Goal: Task Accomplishment & Management: Manage account settings

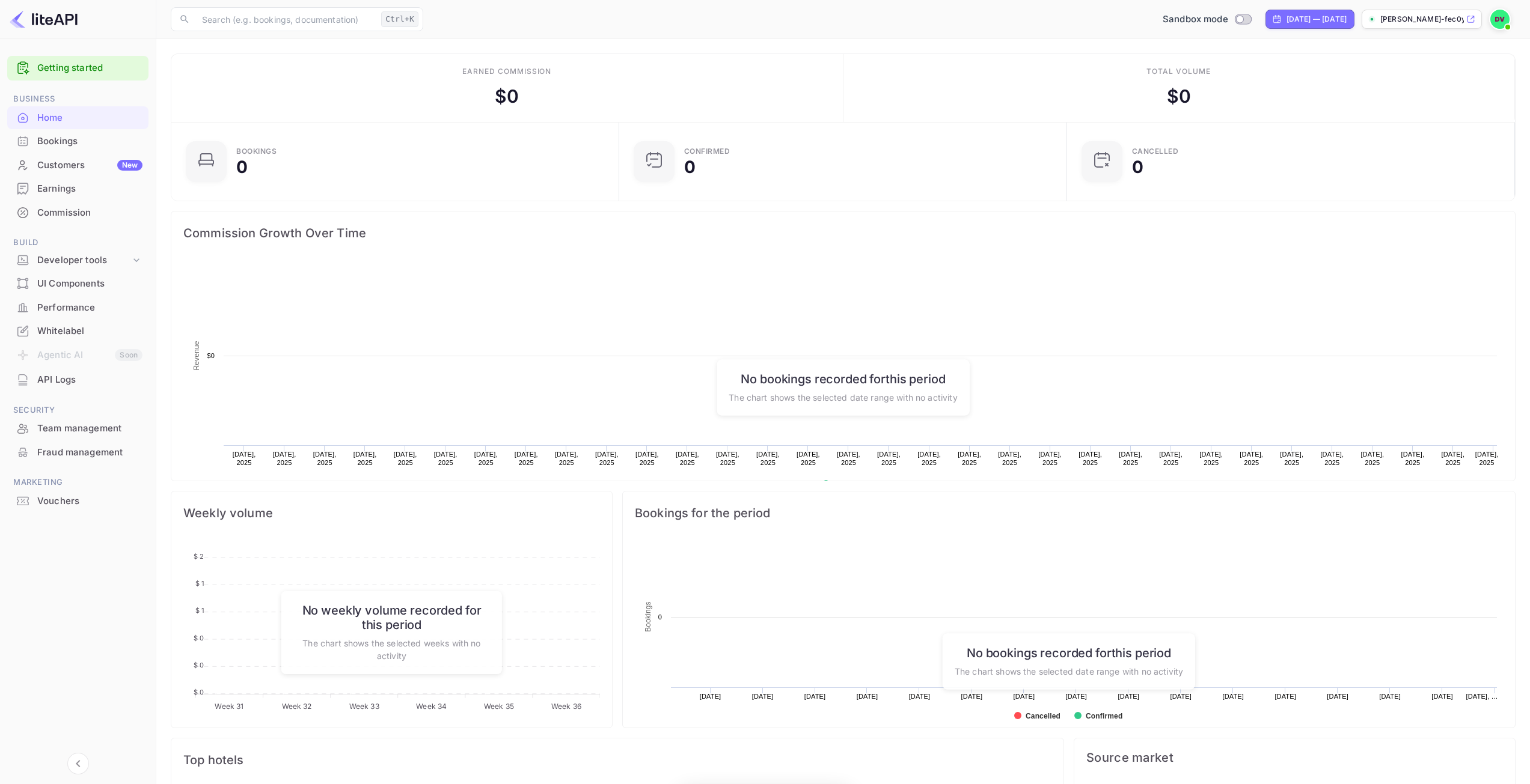
scroll to position [186, 432]
click at [74, 192] on div "Earnings" at bounding box center [90, 189] width 105 height 14
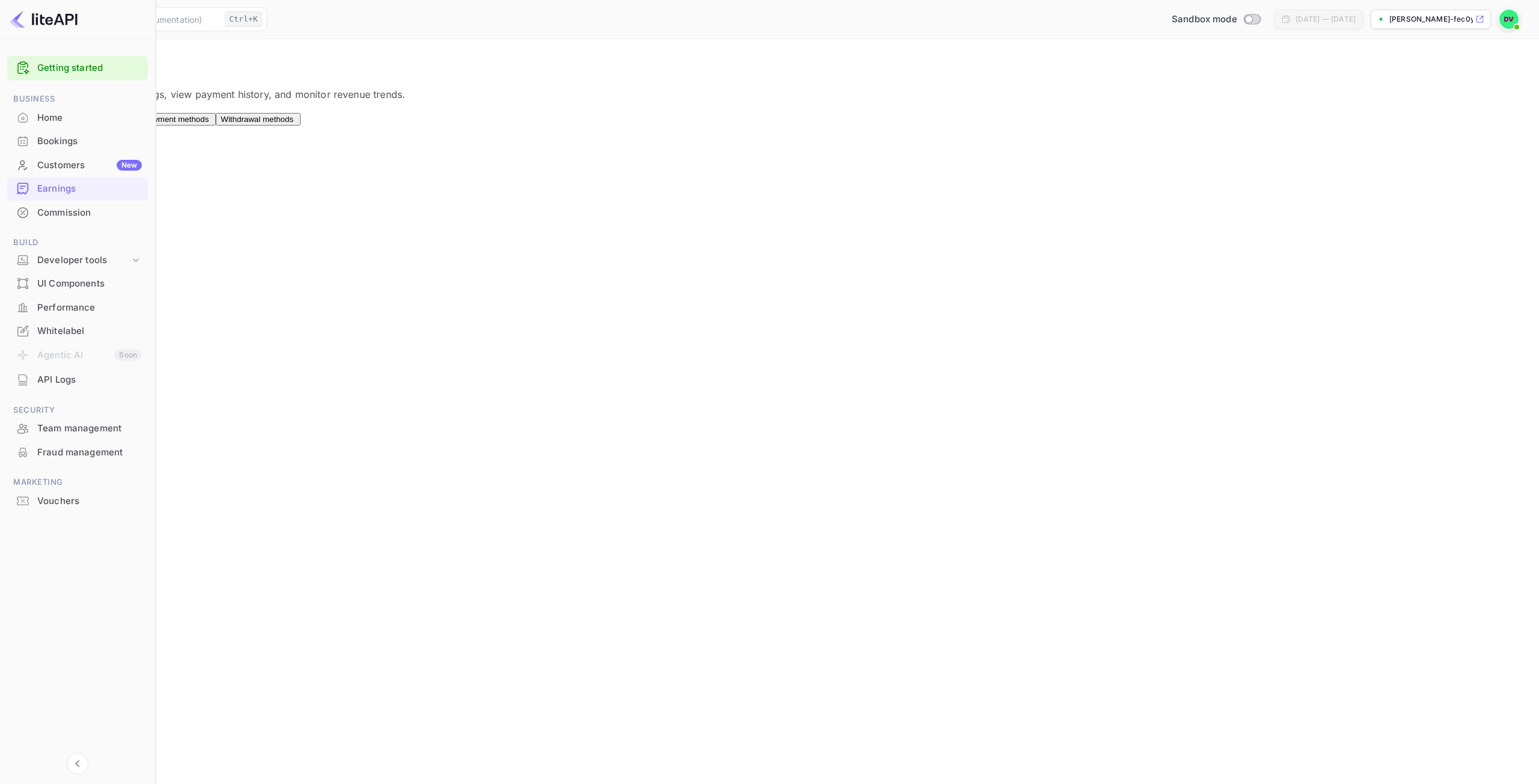
click at [293, 122] on span "Withdrawal methods" at bounding box center [256, 119] width 72 height 9
click at [354, 165] on div "Connect" at bounding box center [339, 159] width 30 height 11
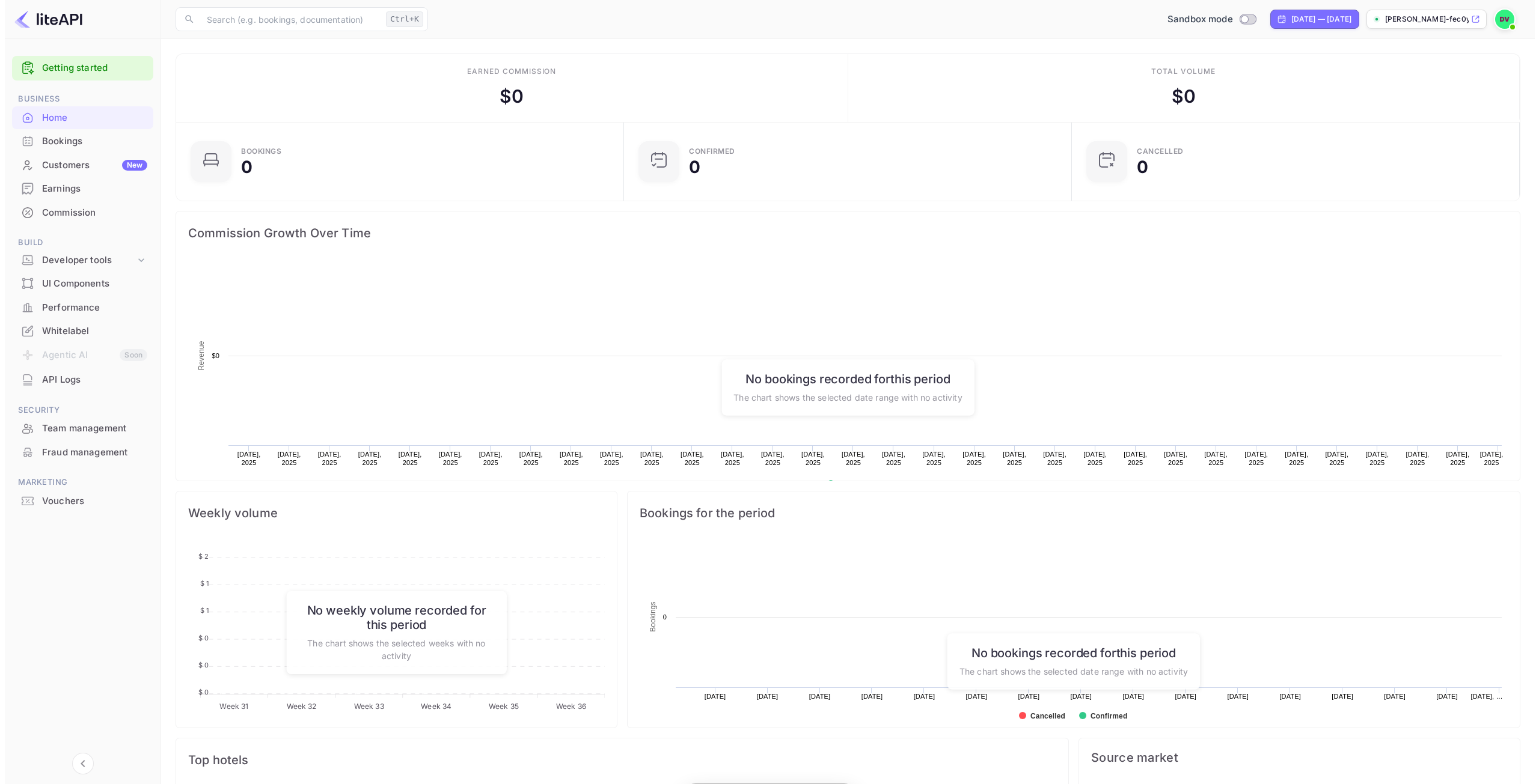
scroll to position [186, 432]
click at [40, 186] on div "Earnings" at bounding box center [90, 189] width 105 height 14
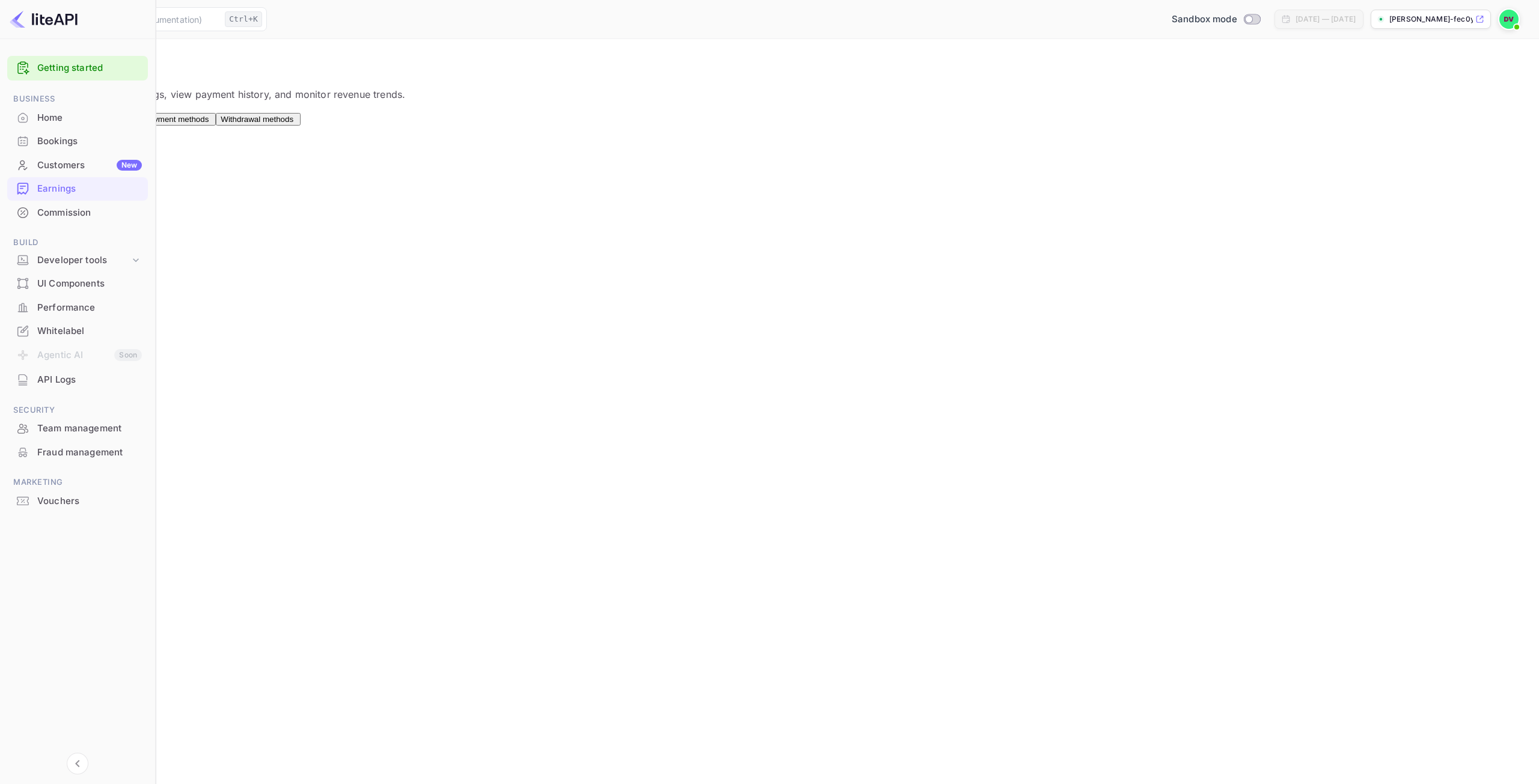
click at [293, 121] on span "Withdrawal methods" at bounding box center [256, 119] width 72 height 9
click at [354, 165] on div "Connect" at bounding box center [339, 159] width 30 height 11
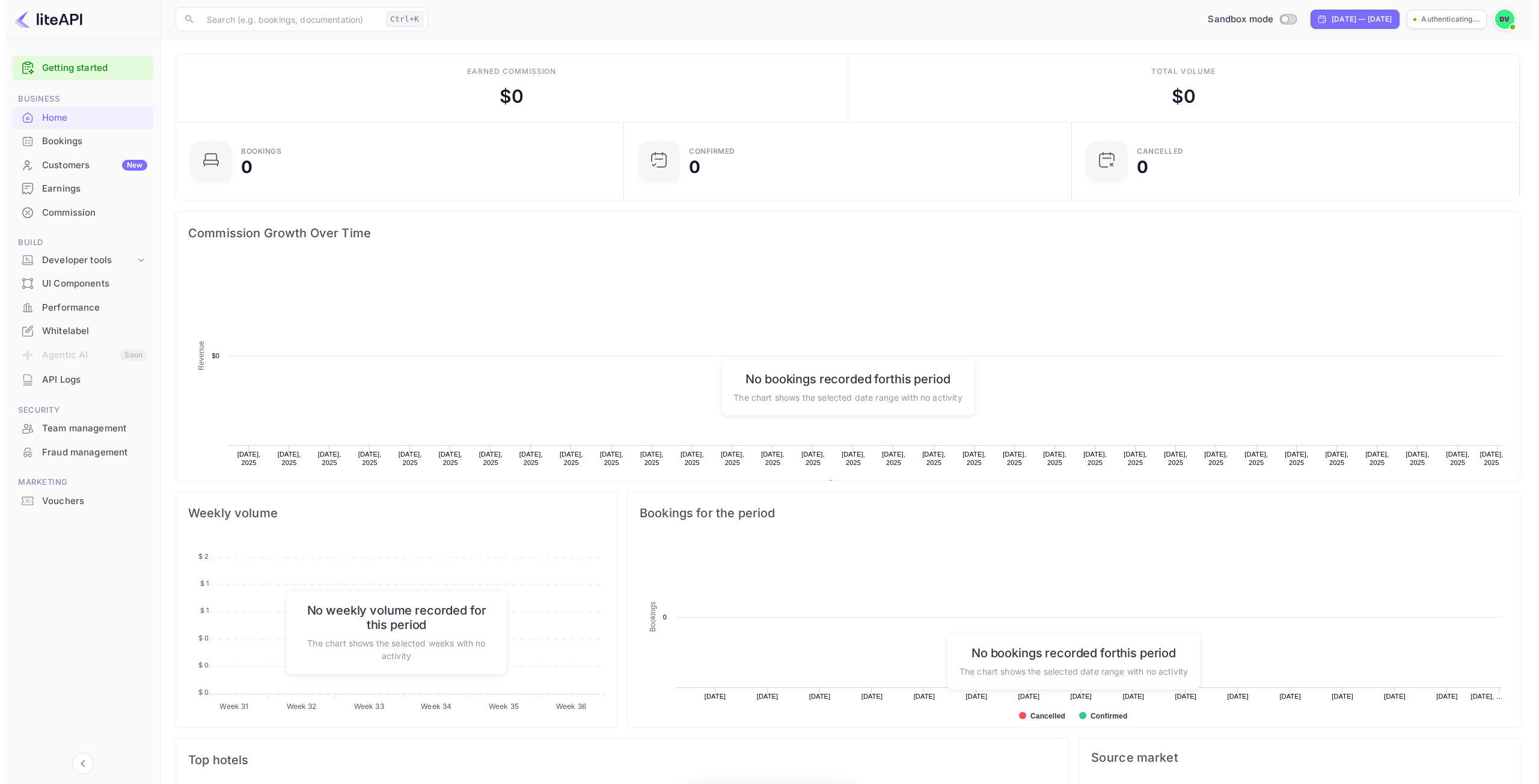
scroll to position [10, 10]
click at [56, 187] on div "Earnings" at bounding box center [90, 189] width 105 height 14
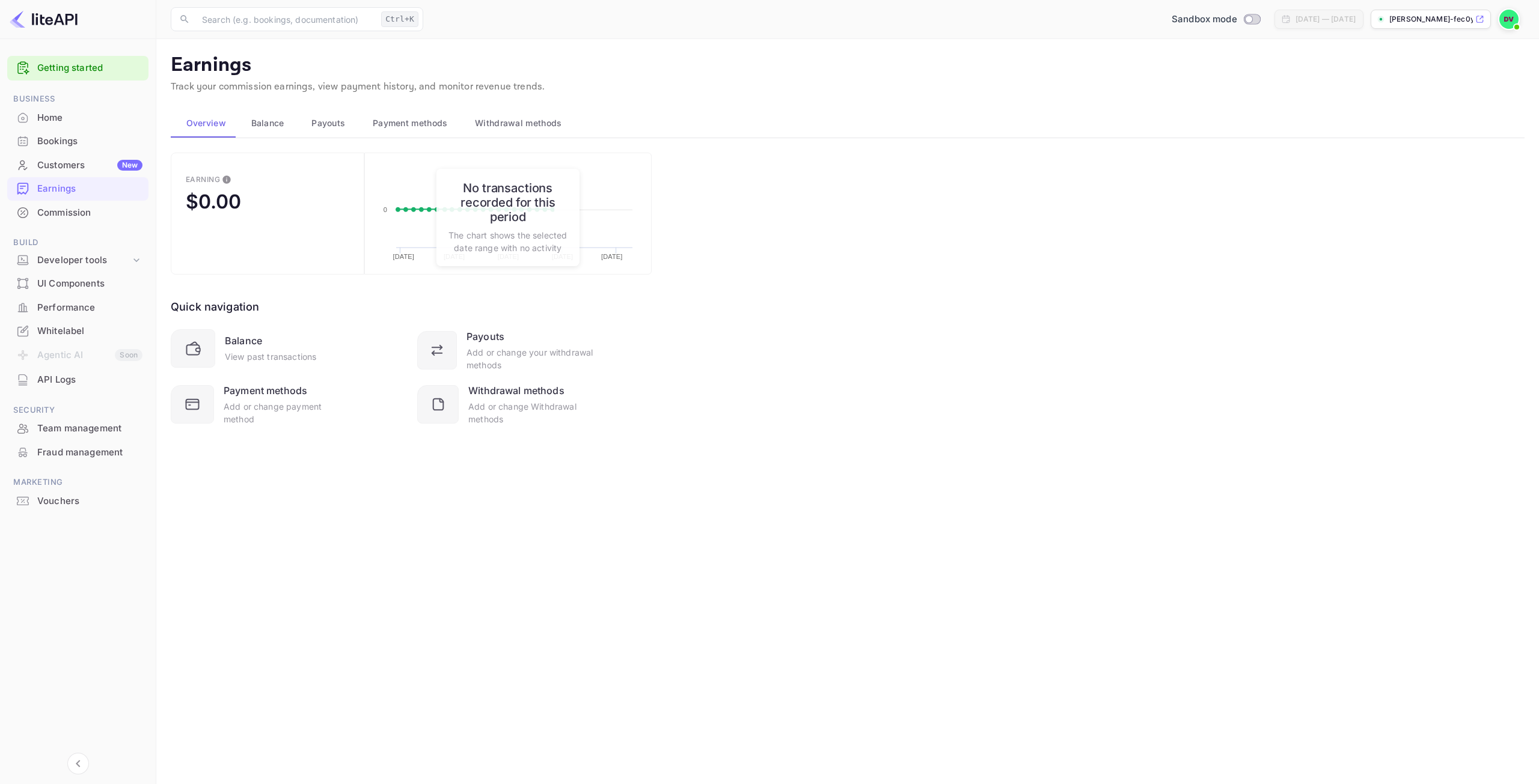
click at [536, 118] on span "Withdrawal methods" at bounding box center [518, 123] width 86 height 15
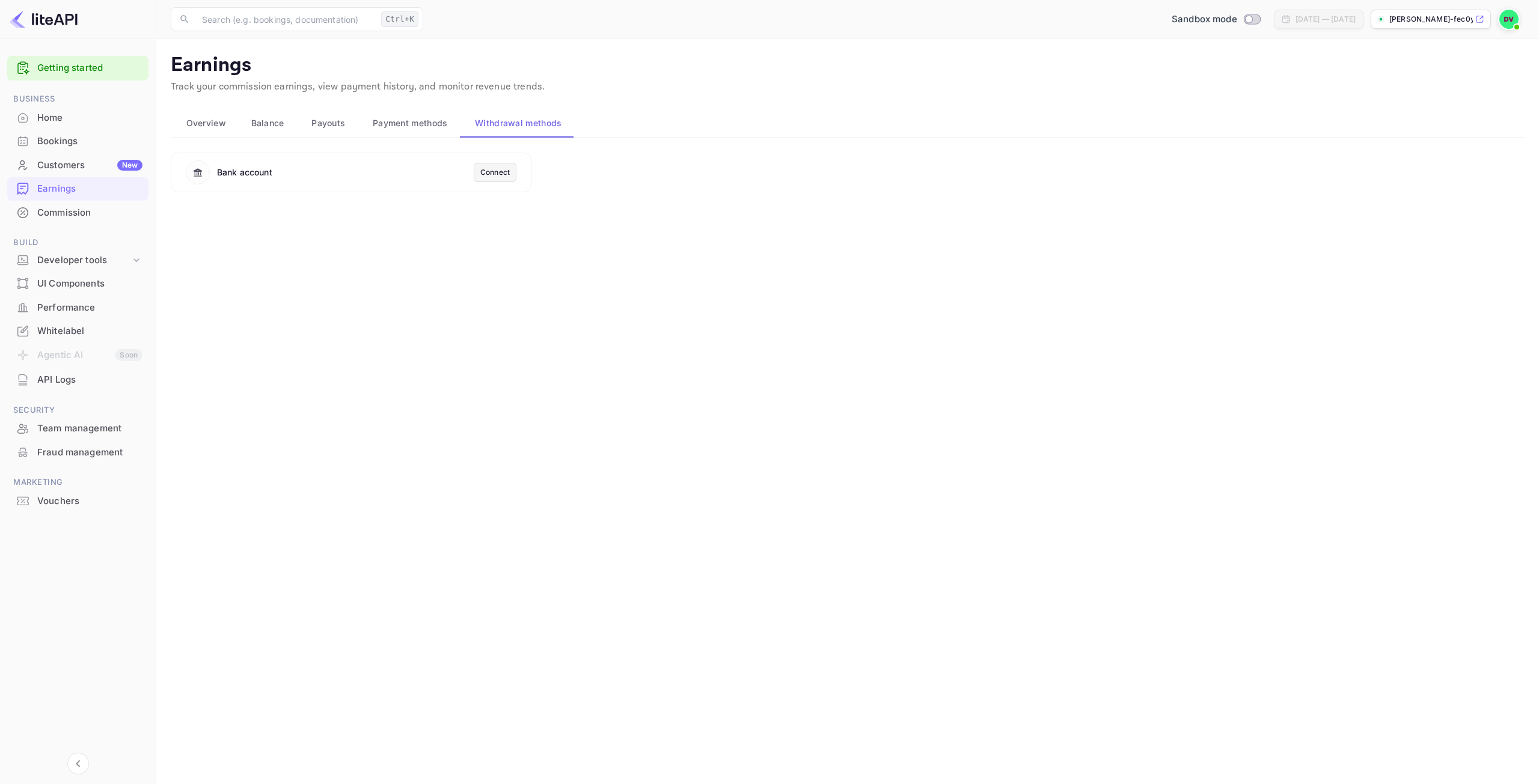
click at [506, 173] on div "Connect" at bounding box center [495, 172] width 30 height 11
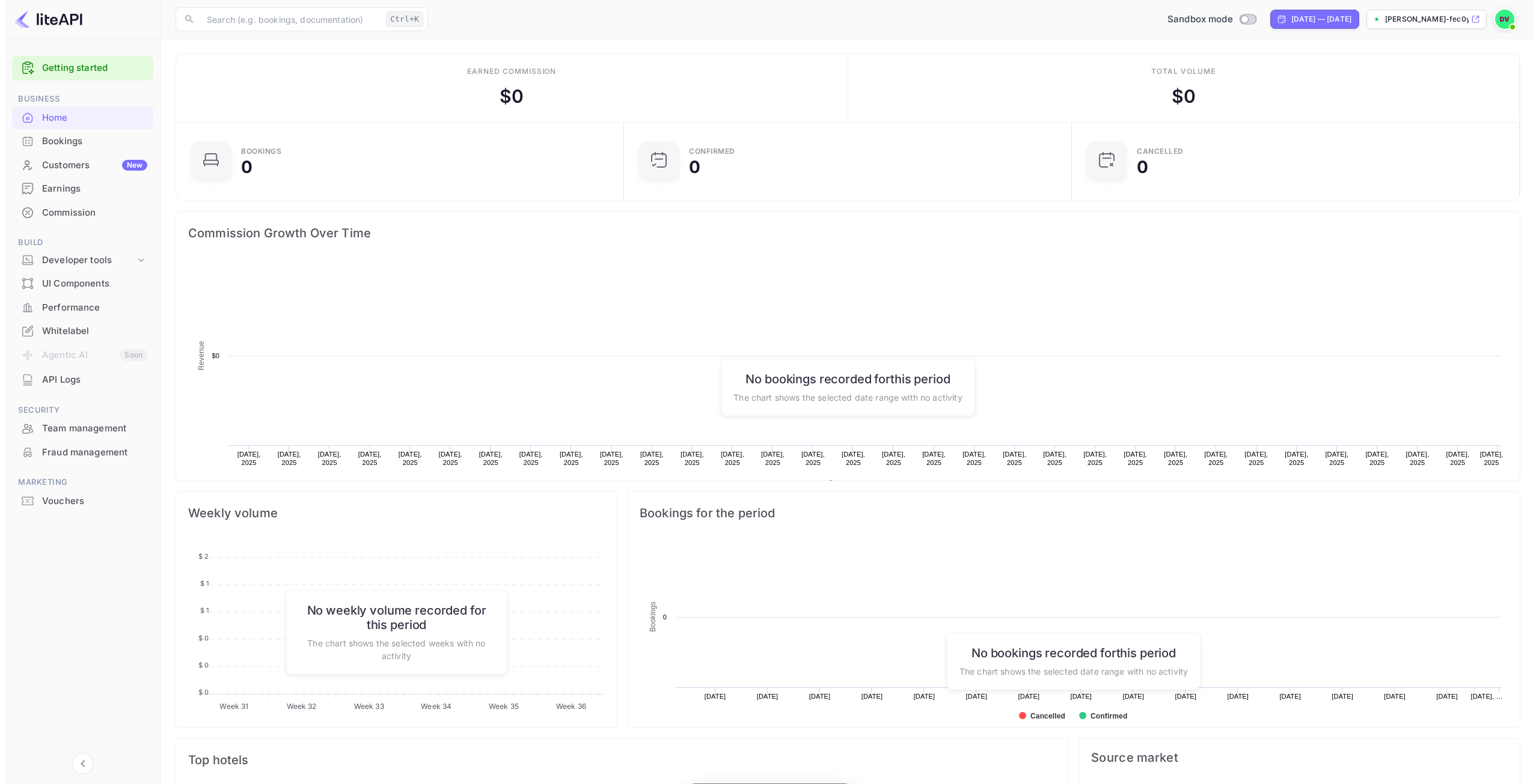
scroll to position [186, 432]
click at [61, 184] on div "Earnings" at bounding box center [90, 189] width 105 height 14
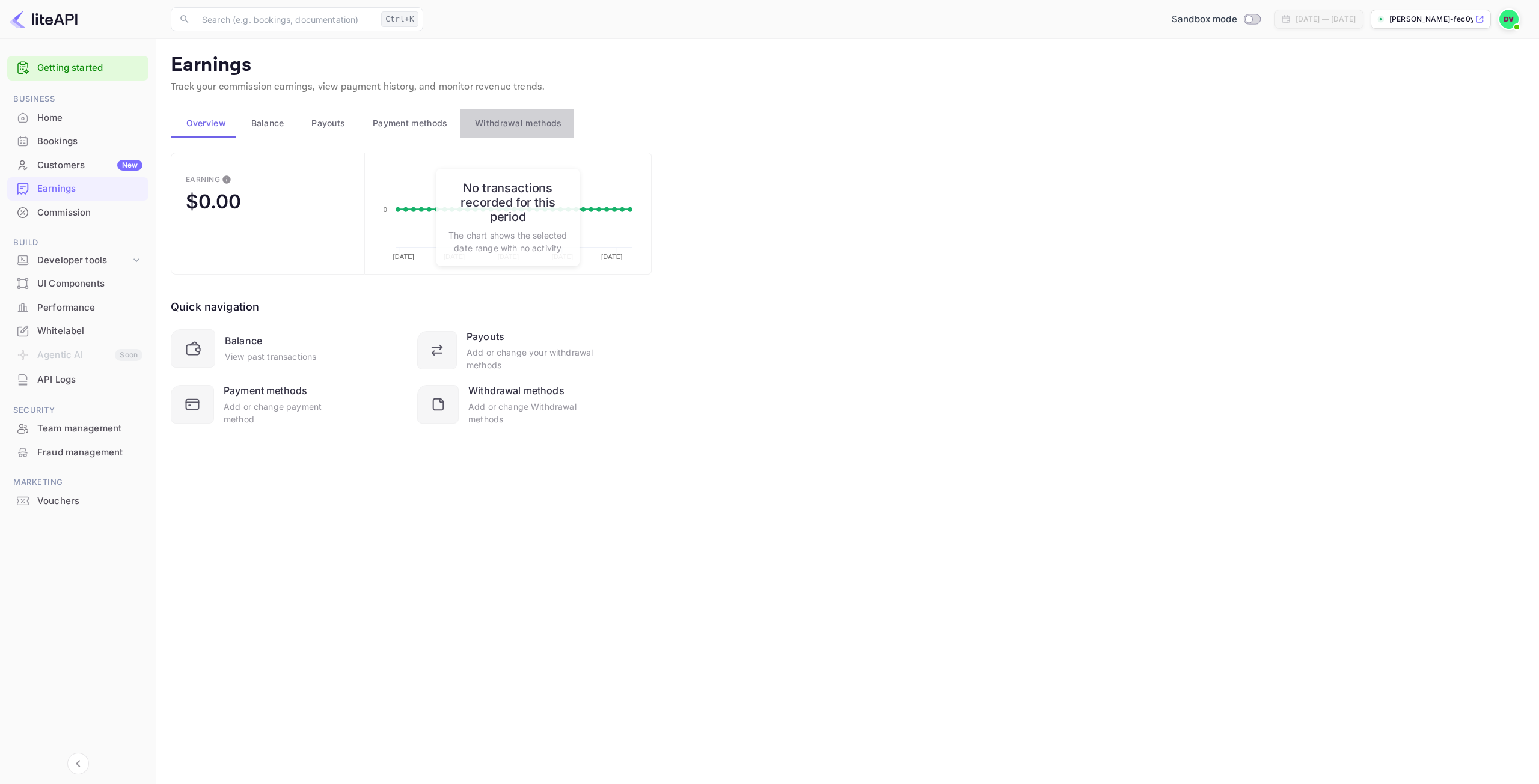
click at [536, 129] on span "Withdrawal methods" at bounding box center [518, 123] width 86 height 15
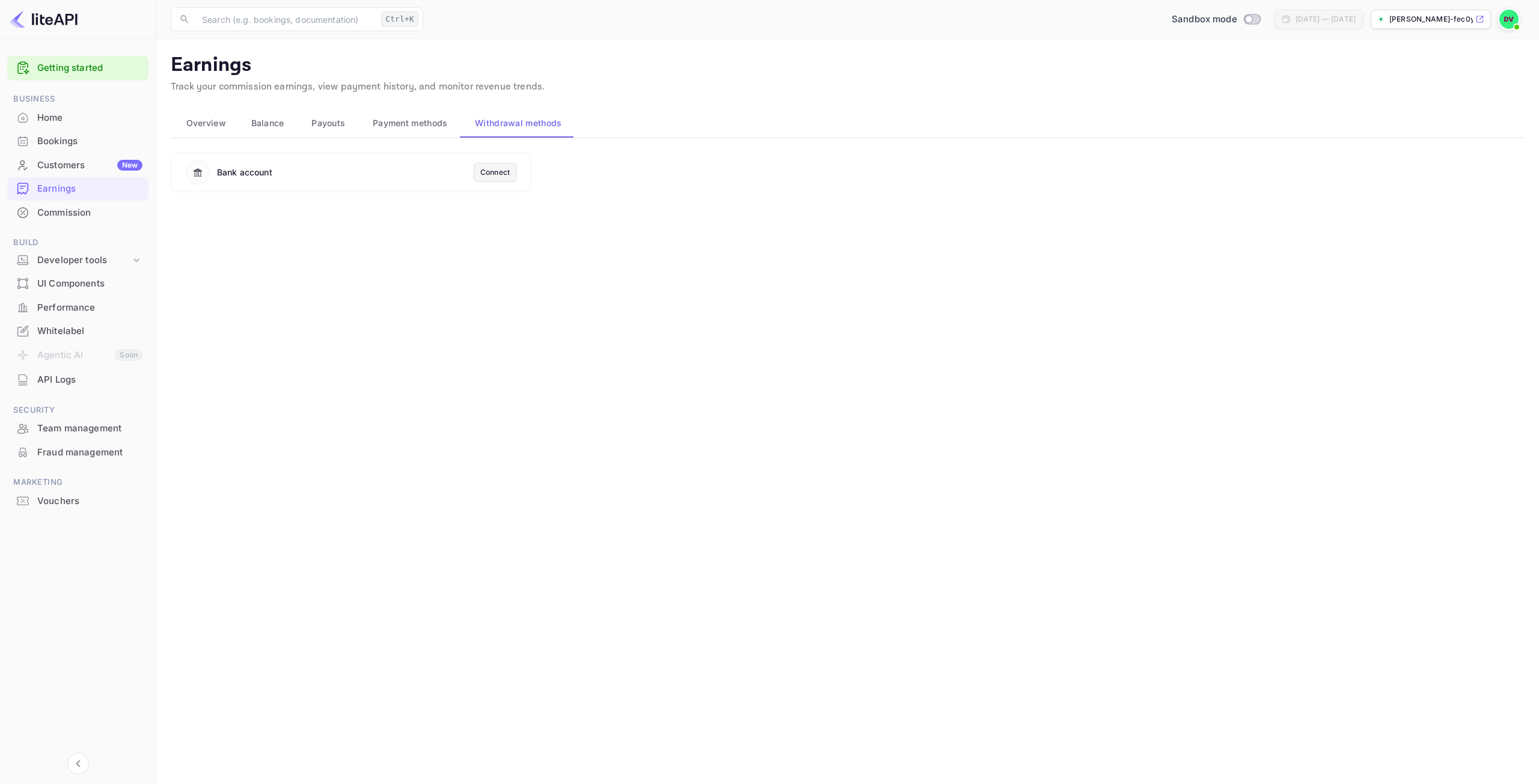
click at [496, 172] on div "Connect" at bounding box center [495, 172] width 30 height 11
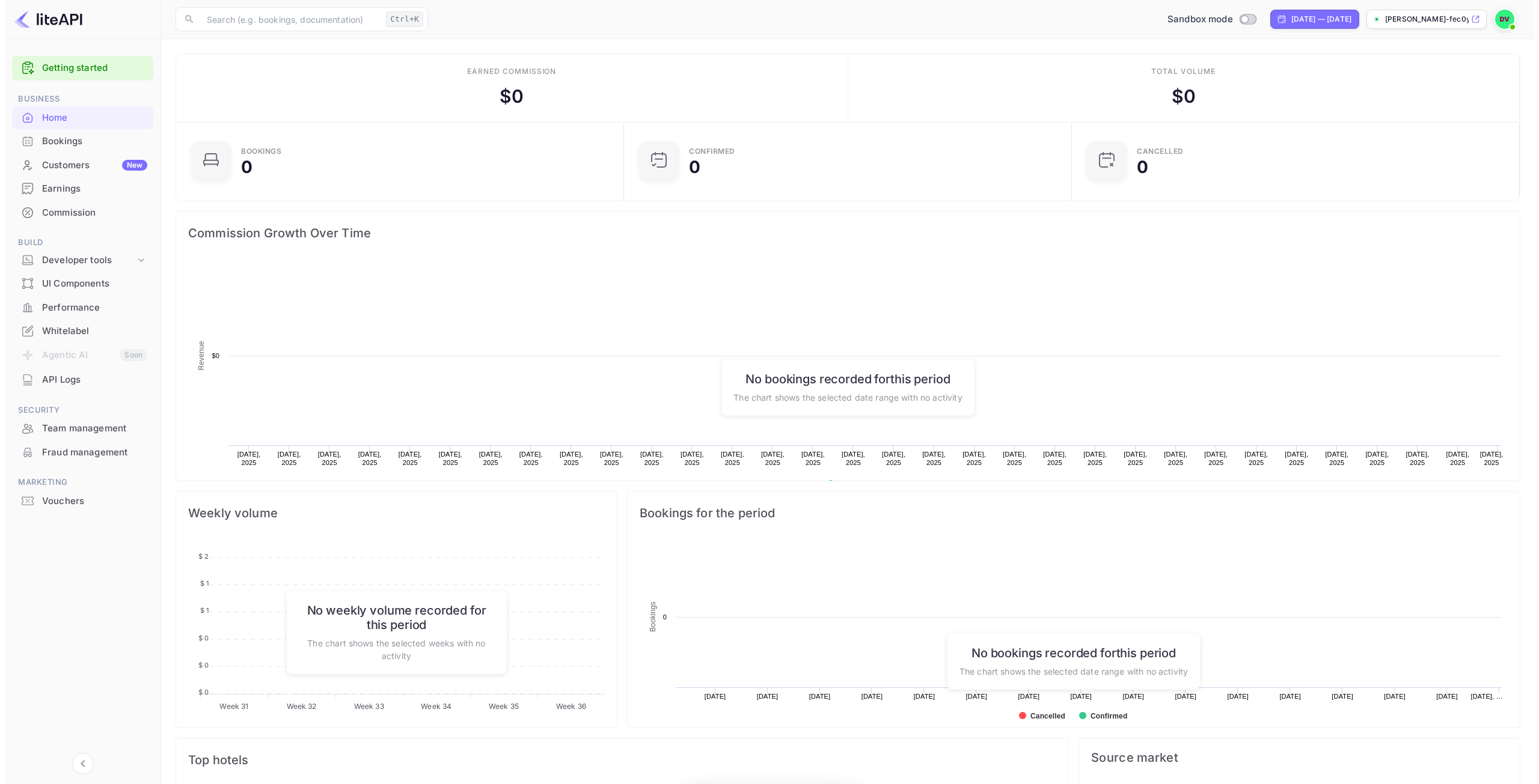
scroll to position [186, 432]
click at [63, 185] on div "Earnings" at bounding box center [90, 189] width 105 height 14
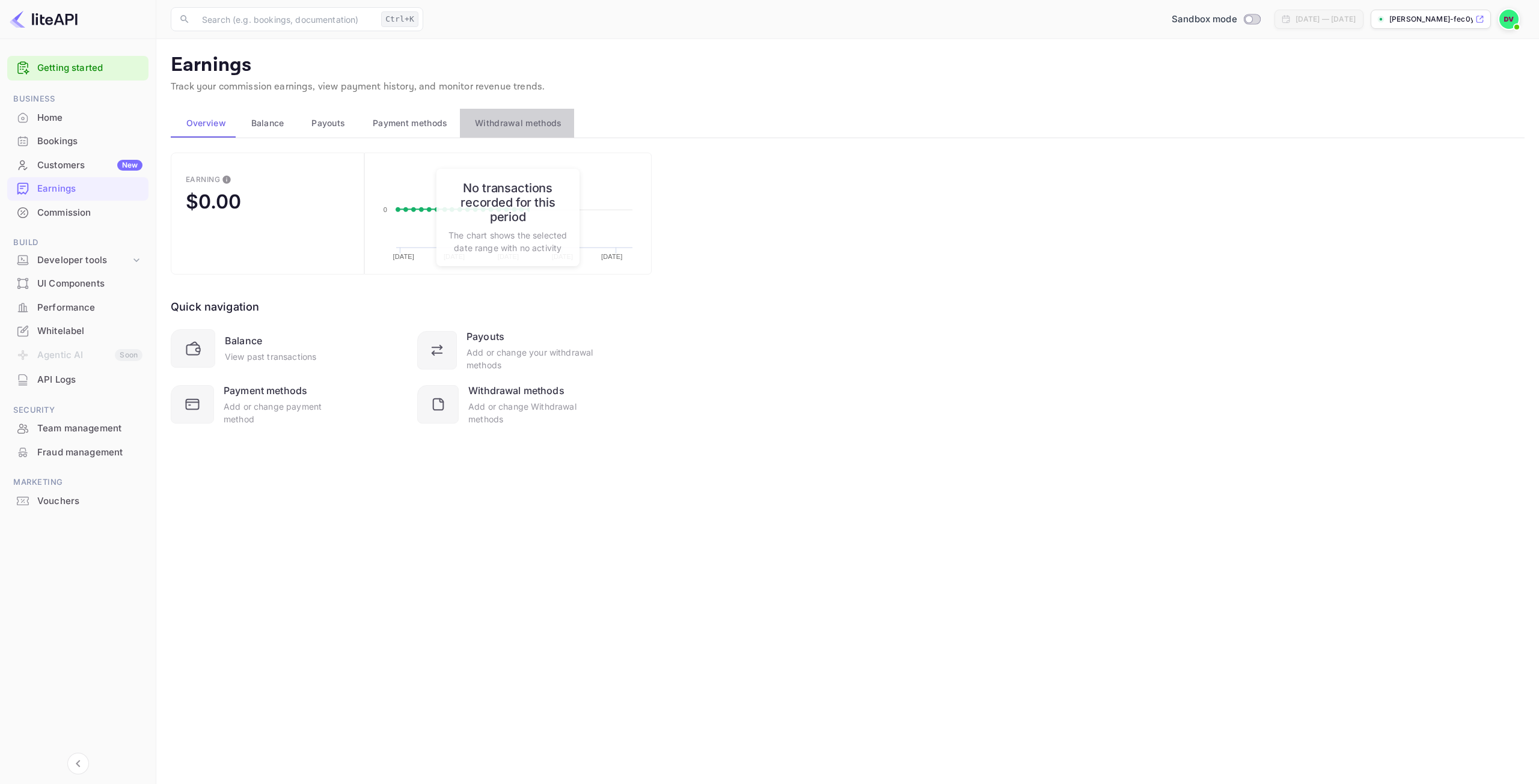
click at [507, 122] on span "Withdrawal methods" at bounding box center [518, 123] width 86 height 15
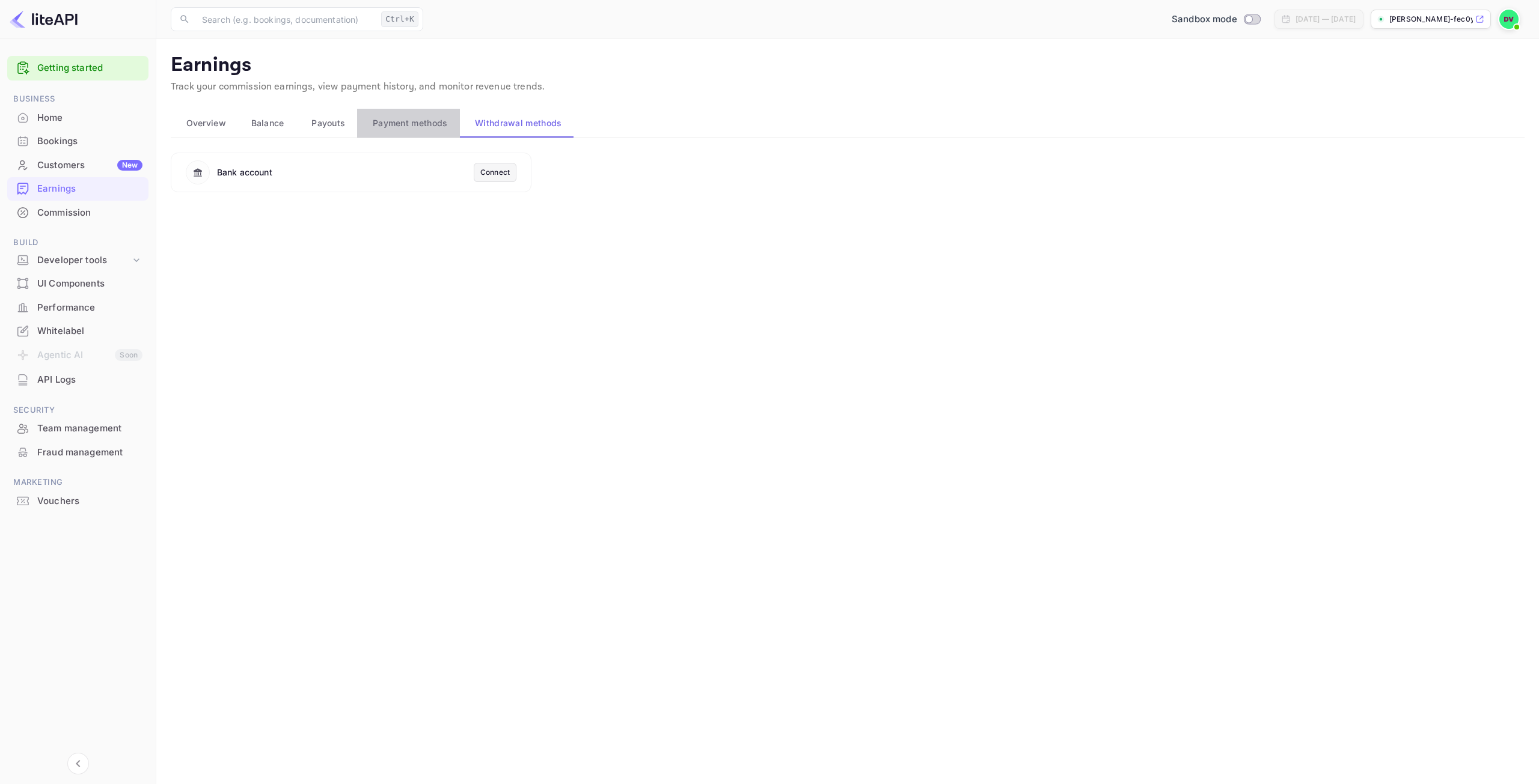
click at [422, 111] on button "Payment methods" at bounding box center [408, 123] width 102 height 29
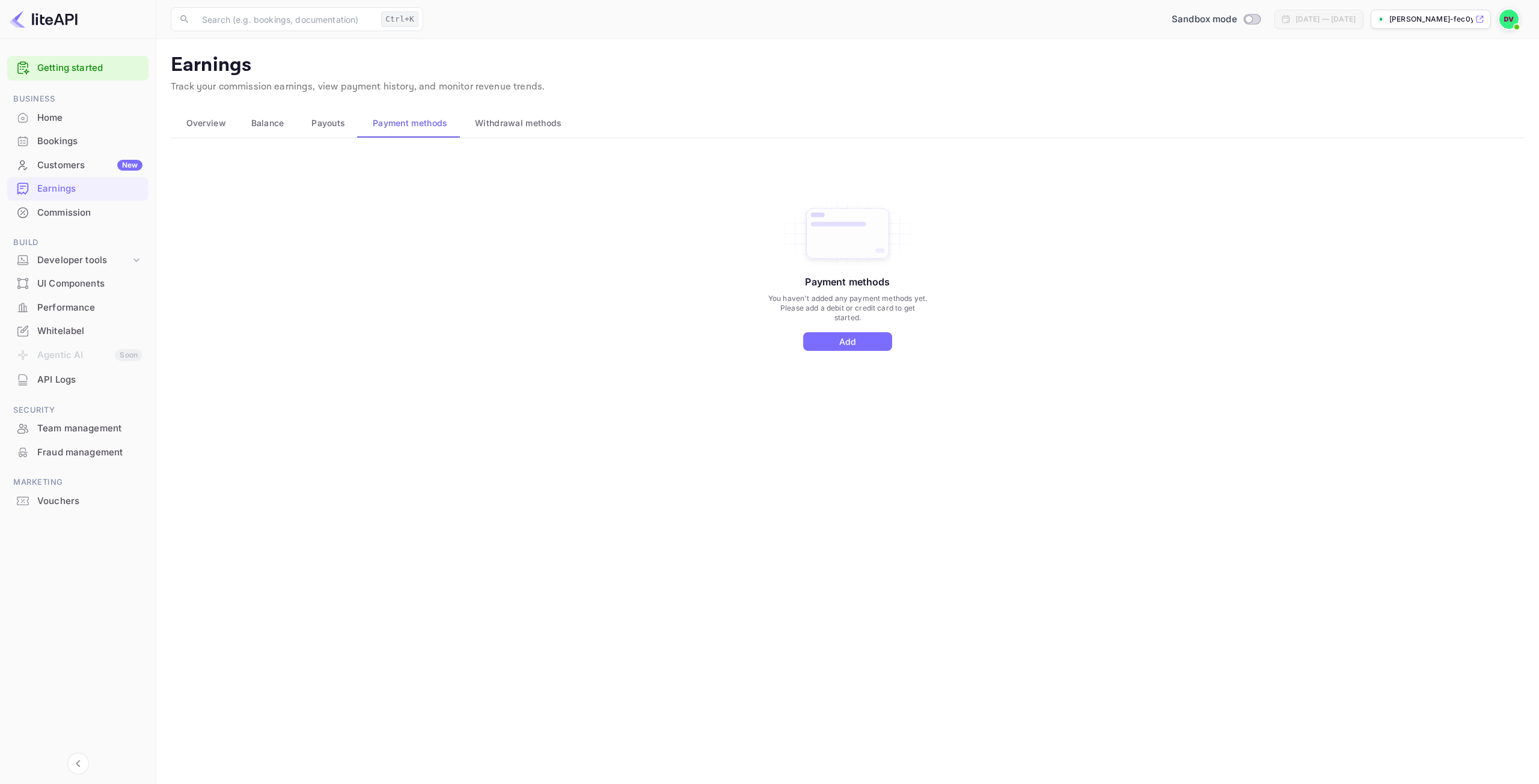
click at [320, 118] on span "Payouts" at bounding box center [328, 123] width 34 height 15
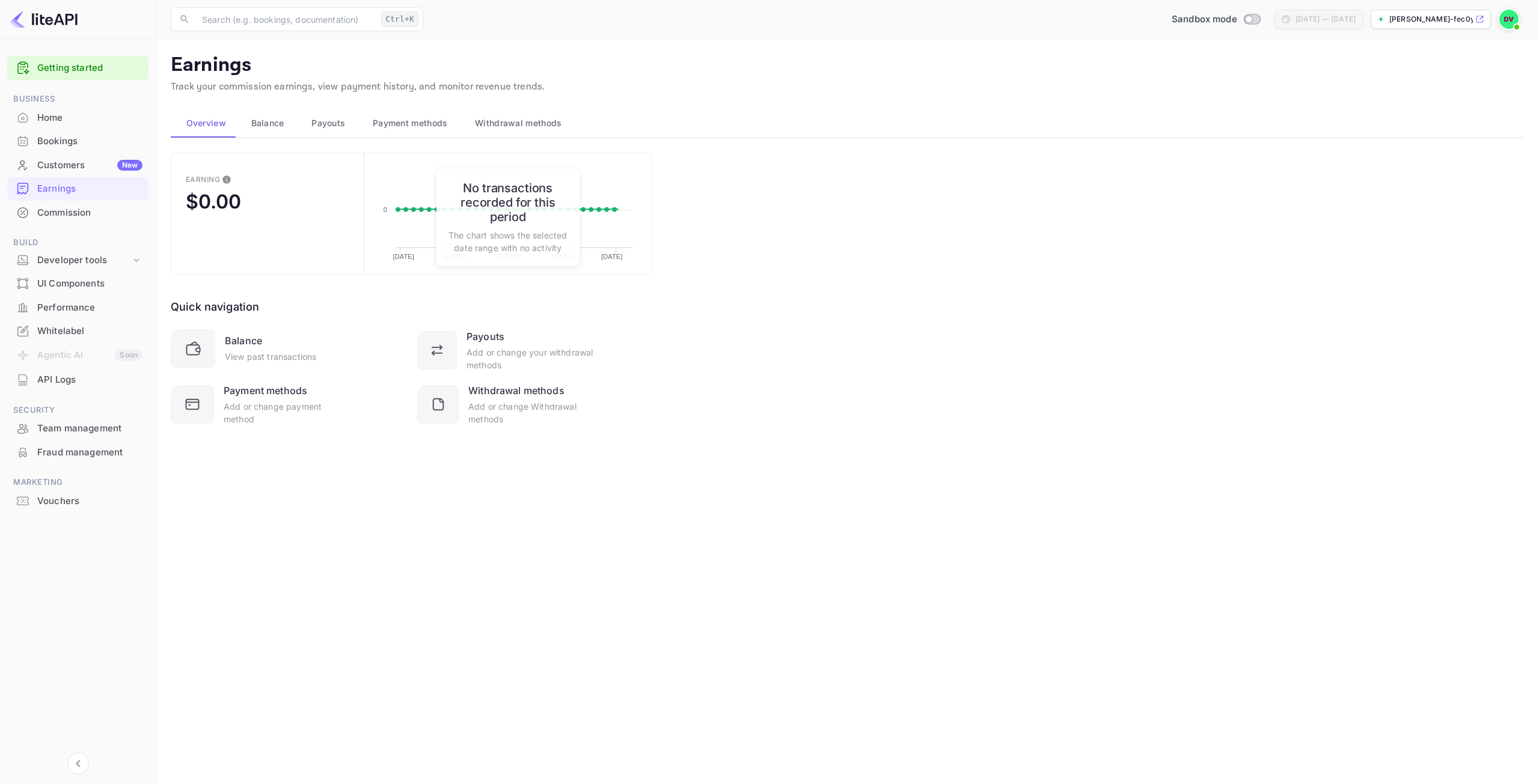
click at [236, 499] on main "Earnings Track your commission earnings, view payment history, and monitor reve…" at bounding box center [848, 411] width 1383 height 745
